Goal: Information Seeking & Learning: Learn about a topic

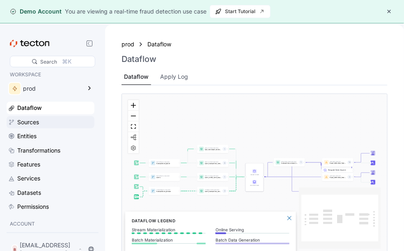
click at [49, 120] on div "Sources" at bounding box center [54, 122] width 75 height 9
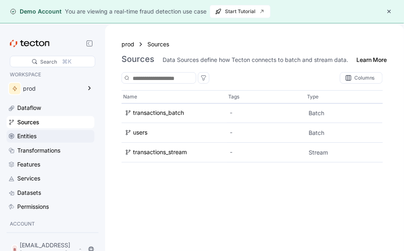
click at [51, 140] on div "Entities" at bounding box center [54, 136] width 75 height 9
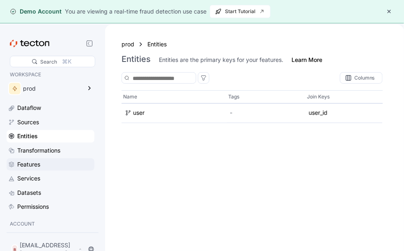
click at [50, 163] on div "Features" at bounding box center [54, 164] width 75 height 9
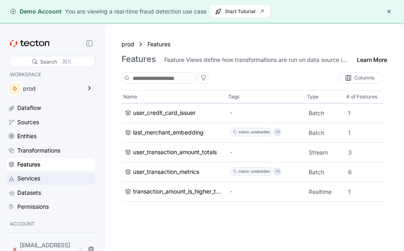
click at [46, 177] on div "Services" at bounding box center [54, 178] width 75 height 9
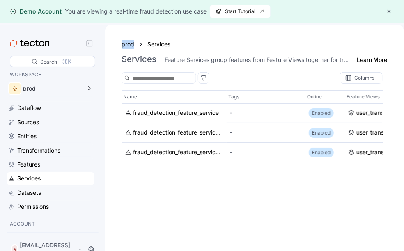
drag, startPoint x: 402, startPoint y: 25, endPoint x: 468, endPoint y: 25, distance: 66.1
click at [403, 25] on html "Demo Account You are viewing a real-time fraud detection use case Start Tutoria…" at bounding box center [202, 125] width 404 height 251
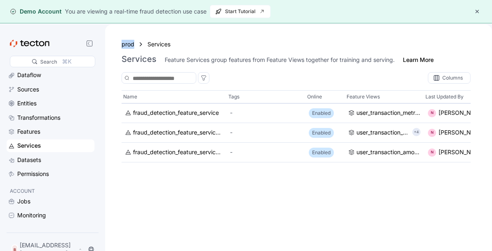
scroll to position [35, 0]
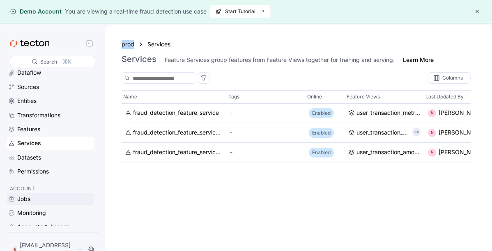
click at [62, 195] on div "Jobs" at bounding box center [54, 198] width 75 height 9
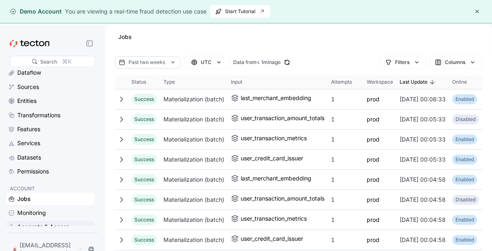
click at [50, 225] on div "Accounts & Access" at bounding box center [43, 226] width 52 height 9
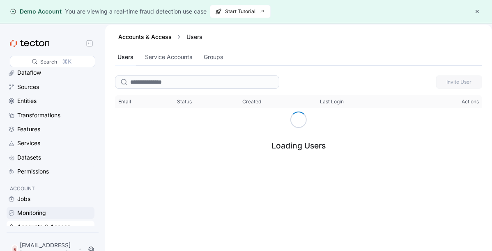
click at [50, 213] on div "Monitoring" at bounding box center [54, 212] width 75 height 9
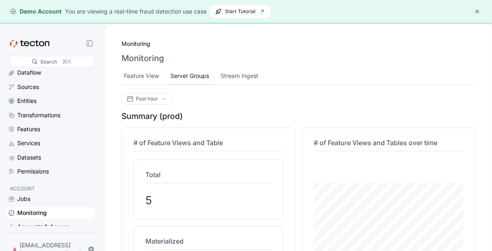
click at [207, 75] on div "Server Groups" at bounding box center [189, 75] width 39 height 9
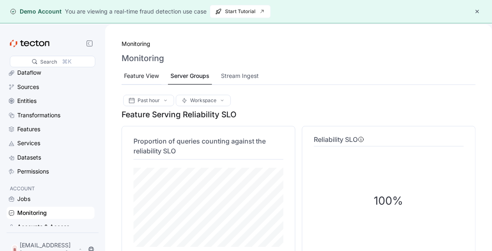
click at [145, 78] on div "Feature View" at bounding box center [141, 75] width 35 height 9
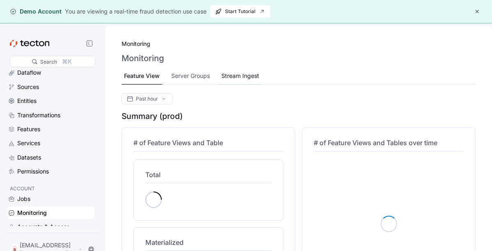
click at [229, 76] on div "Stream Ingest" at bounding box center [240, 75] width 38 height 9
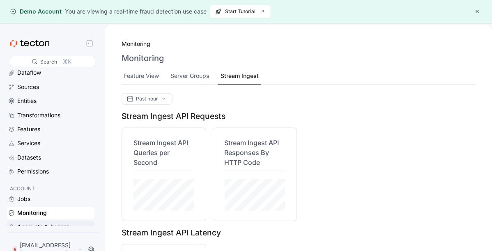
click at [52, 225] on div "Accounts & Access" at bounding box center [43, 226] width 52 height 9
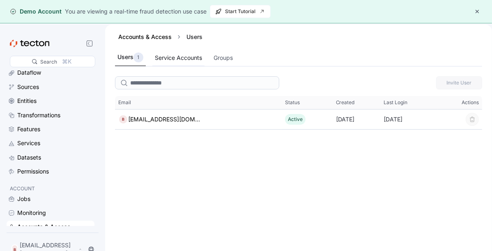
click at [178, 63] on div "Service Accounts" at bounding box center [178, 58] width 52 height 16
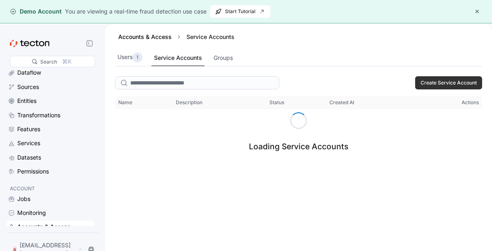
click at [198, 57] on div "Service Accounts" at bounding box center [178, 57] width 48 height 9
click at [225, 57] on div "Groups" at bounding box center [222, 57] width 19 height 9
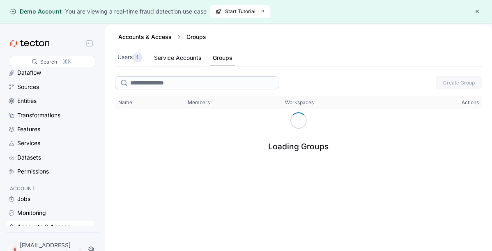
click at [173, 54] on div "Service Accounts" at bounding box center [177, 57] width 47 height 9
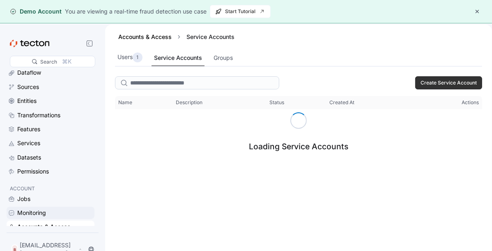
click at [56, 208] on div "Monitoring" at bounding box center [54, 212] width 75 height 9
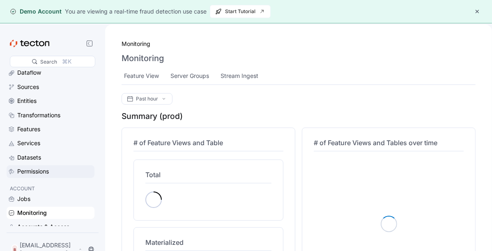
click at [48, 174] on div "Permissions" at bounding box center [33, 171] width 32 height 9
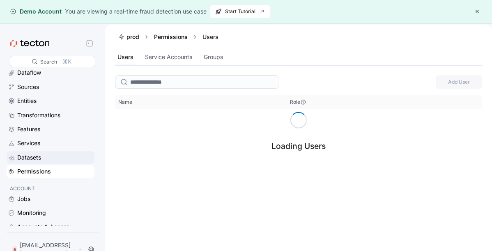
click at [43, 160] on div "Datasets" at bounding box center [54, 157] width 75 height 9
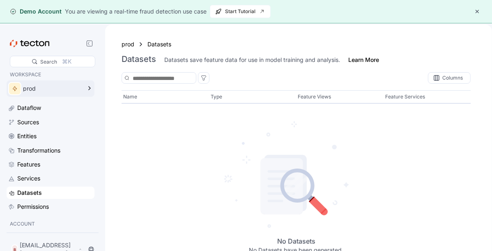
click at [37, 91] on div "prod" at bounding box center [52, 89] width 58 height 6
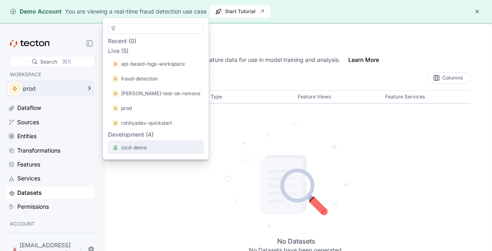
click at [140, 148] on p "cicd-demo" at bounding box center [133, 148] width 25 height 8
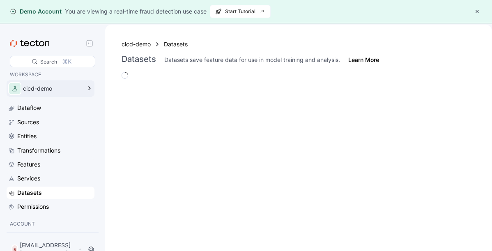
click at [69, 84] on div "cicd-demo" at bounding box center [45, 88] width 76 height 16
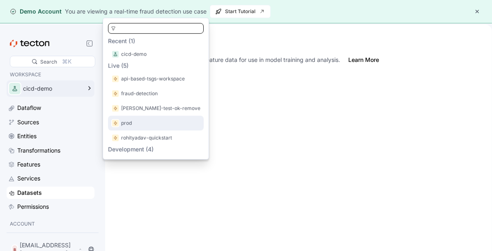
click at [158, 120] on div "prod" at bounding box center [155, 123] width 89 height 8
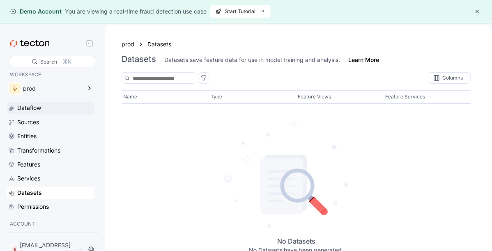
click at [59, 107] on div "Dataflow" at bounding box center [54, 107] width 75 height 9
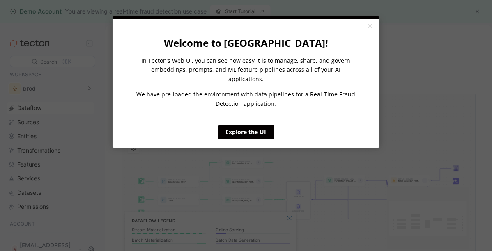
drag, startPoint x: 177, startPoint y: 177, endPoint x: 178, endPoint y: 140, distance: 37.4
click at [230, 125] on link "Explore the UI" at bounding box center [245, 132] width 55 height 15
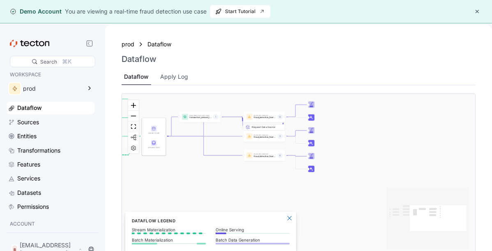
click at [32, 113] on div "Dataflow" at bounding box center [51, 108] width 88 height 12
click at [32, 121] on div "Sources" at bounding box center [28, 122] width 22 height 9
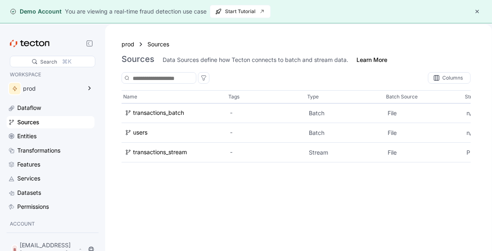
click at [190, 84] on div "Columns Name Tags Type Batch Source Stream Source Feature Views Feature Service…" at bounding box center [295, 169] width 349 height 195
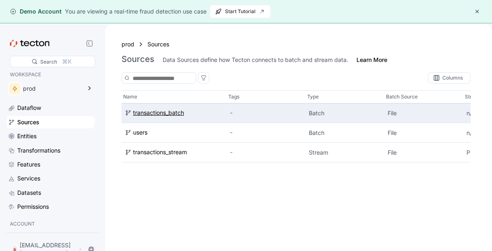
click at [179, 109] on div "transactions_batch" at bounding box center [158, 113] width 51 height 9
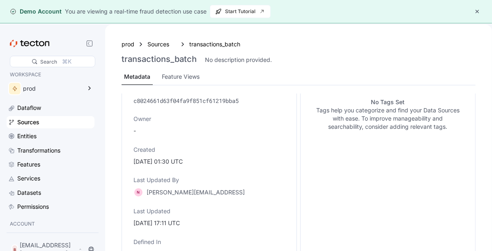
scroll to position [179, 0]
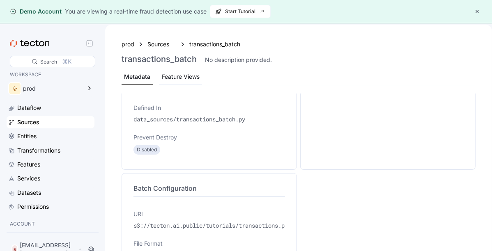
click at [178, 75] on div "Feature Views" at bounding box center [181, 76] width 38 height 9
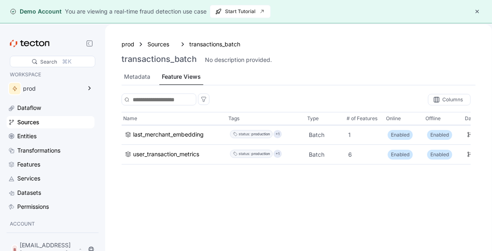
click at [158, 50] on div "prod Sources transactions_batch transactions_batch No description provided. Met…" at bounding box center [298, 62] width 354 height 46
click at [158, 46] on div "Sources" at bounding box center [161, 44] width 29 height 9
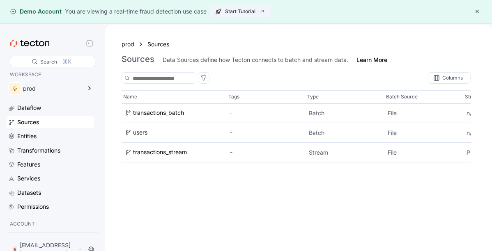
click at [231, 12] on span "Start Tutorial" at bounding box center [240, 11] width 50 height 12
